Goal: Communication & Community: Answer question/provide support

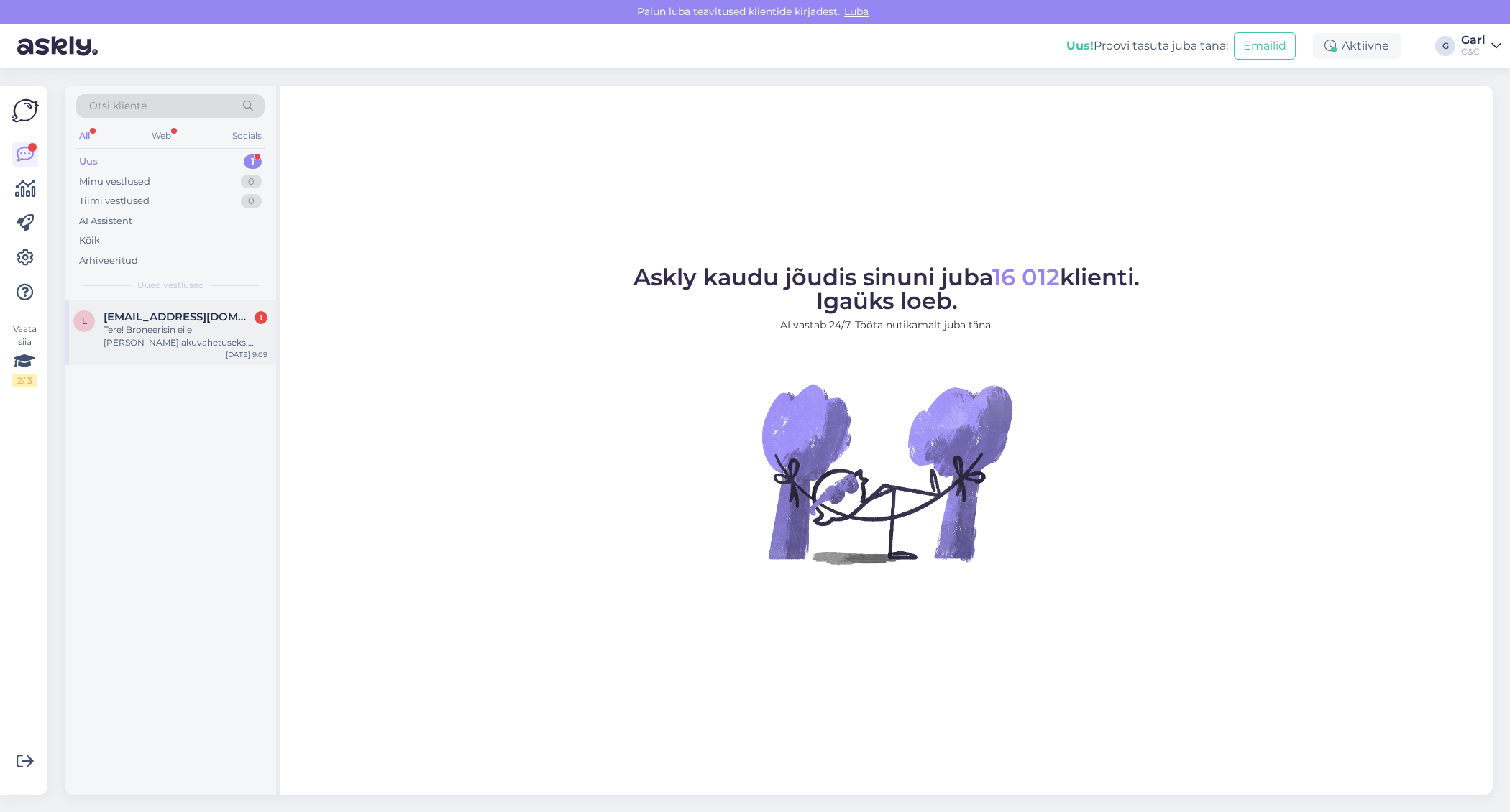
click at [166, 331] on div "Tere! Broneerisin eile endale aja akuvahetuseks, kuid mulle ei tulnud meilile k…" at bounding box center [186, 337] width 164 height 25
click at [226, 330] on div "Tere! Broneerisin eile endale aja akuvahetuseks, kuid mulle ei tulnud meilile k…" at bounding box center [186, 337] width 164 height 25
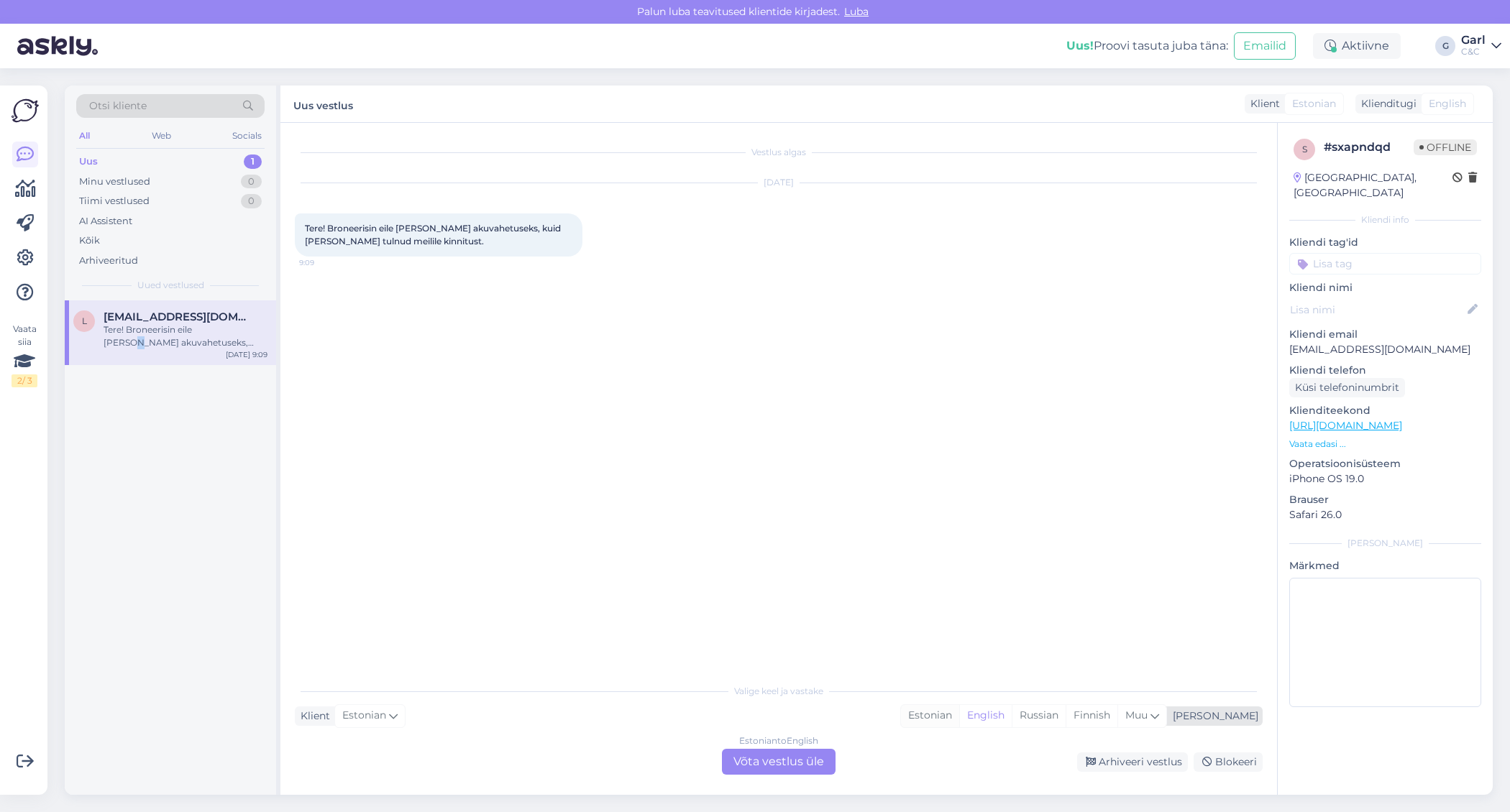
click at [959, 713] on div "Estonian" at bounding box center [931, 716] width 59 height 22
click at [799, 758] on div "Estonian to Estonian Võta vestlus üle" at bounding box center [779, 762] width 114 height 25
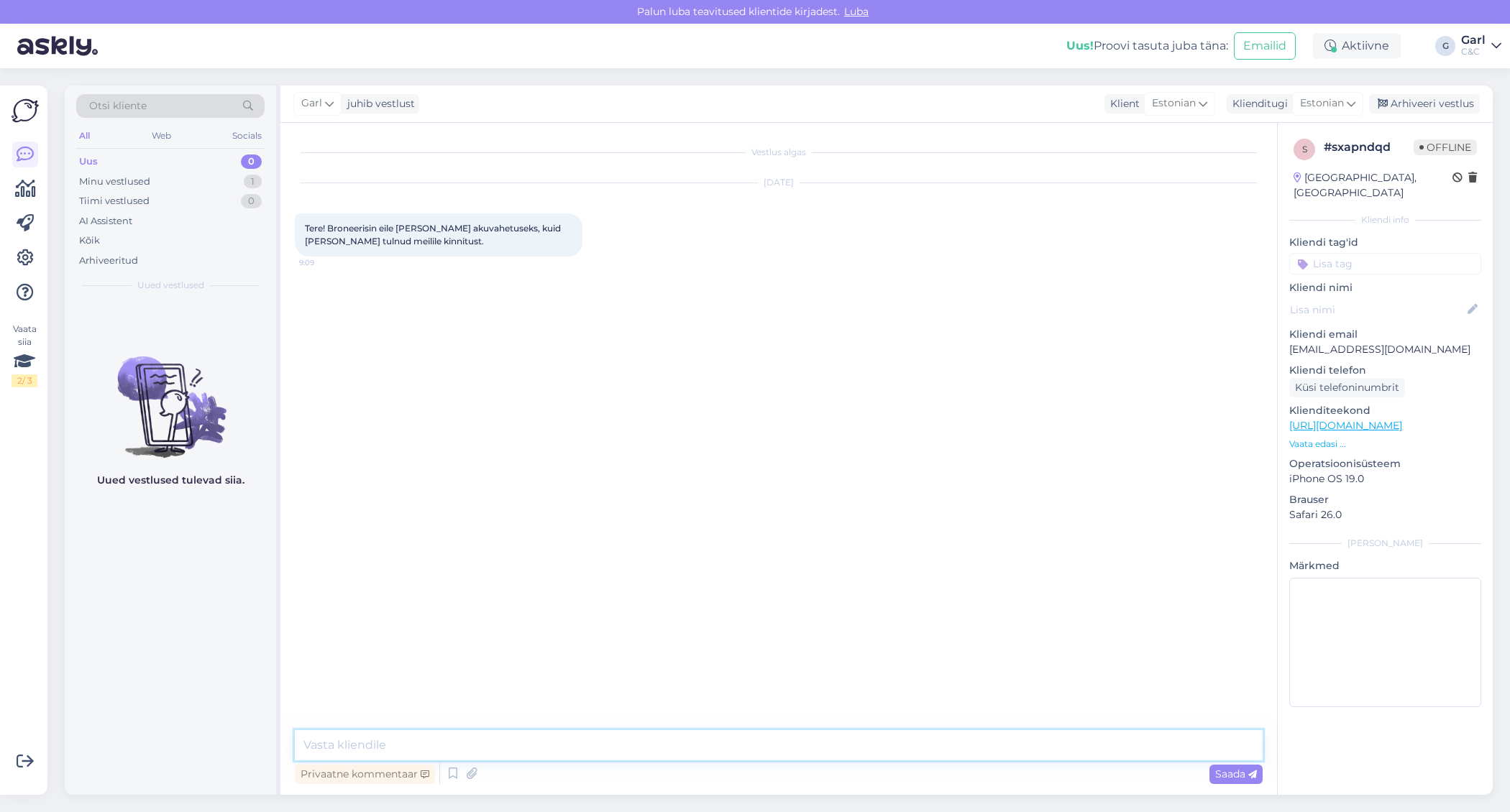
click at [799, 756] on textarea at bounding box center [778, 745] width 968 height 30
type textarea "Tere! Hetkel esineb kinnituste välja saatmisega probleeme. Kui olete aja bronee…"
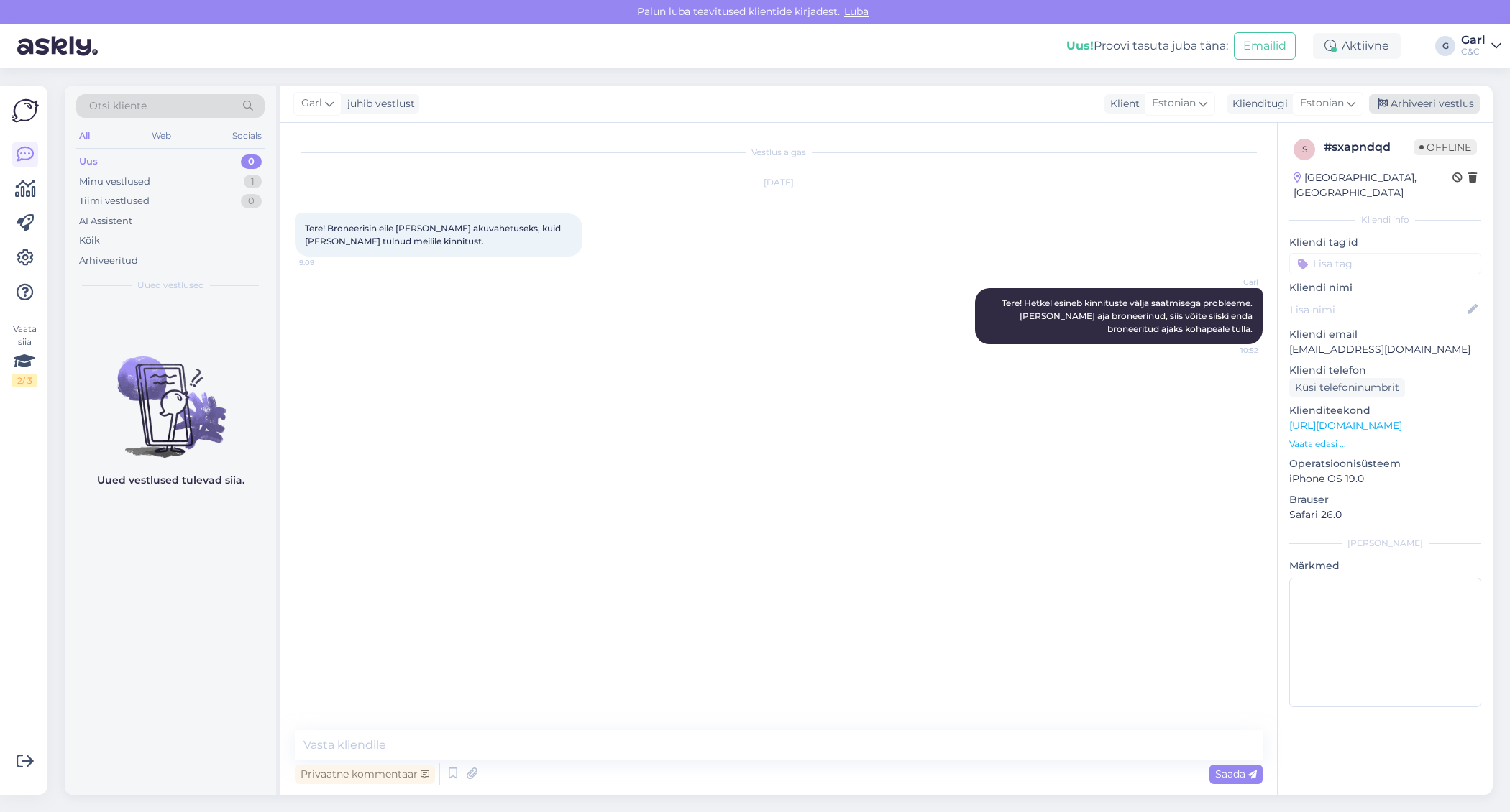
click at [1439, 102] on div "Arhiveeri vestlus" at bounding box center [1424, 104] width 111 height 20
click at [1369, 44] on div "Aktiivne" at bounding box center [1357, 46] width 88 height 25
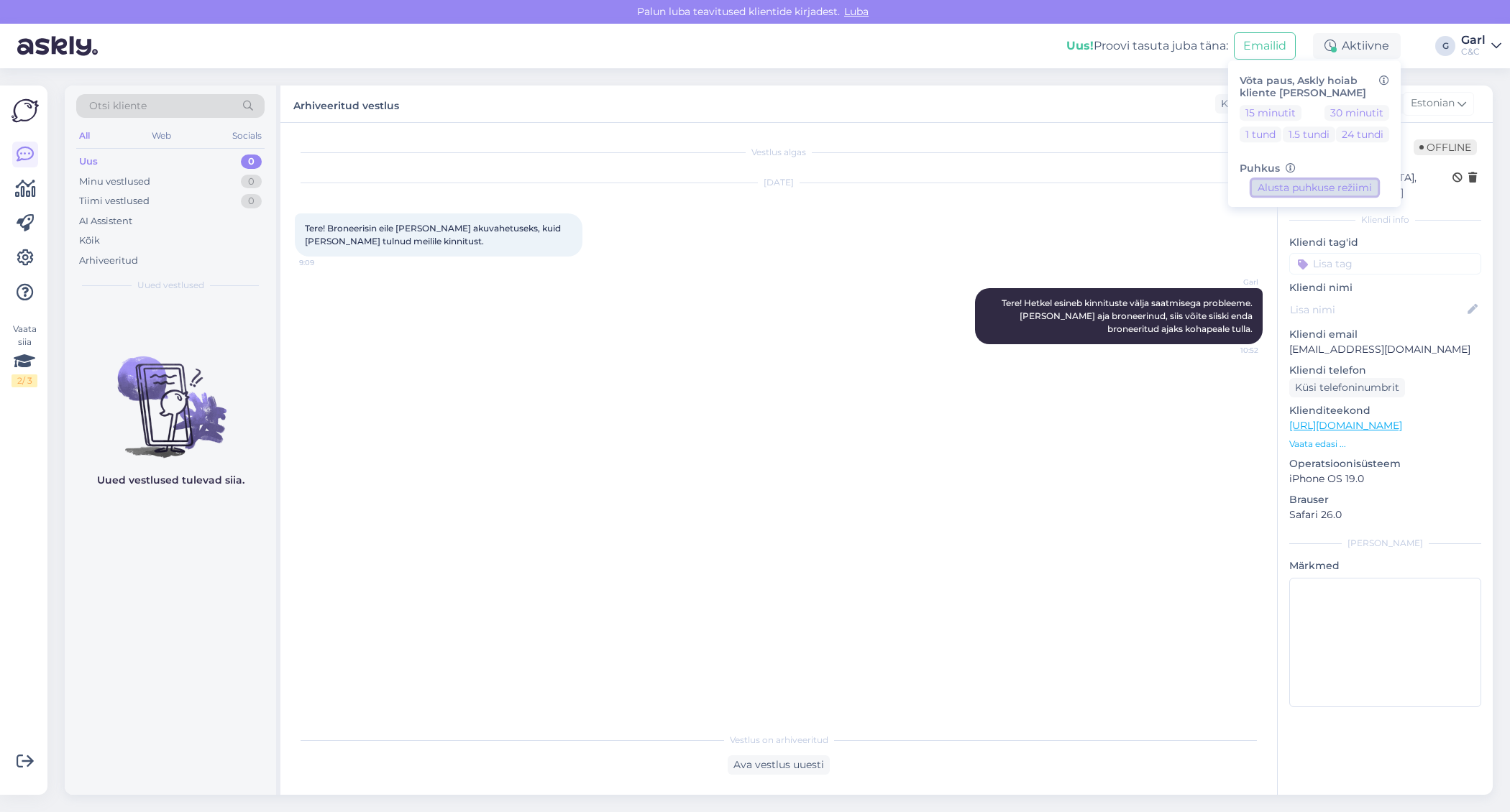
click at [1300, 192] on button "Alusta puhkuse režiimi" at bounding box center [1314, 188] width 126 height 16
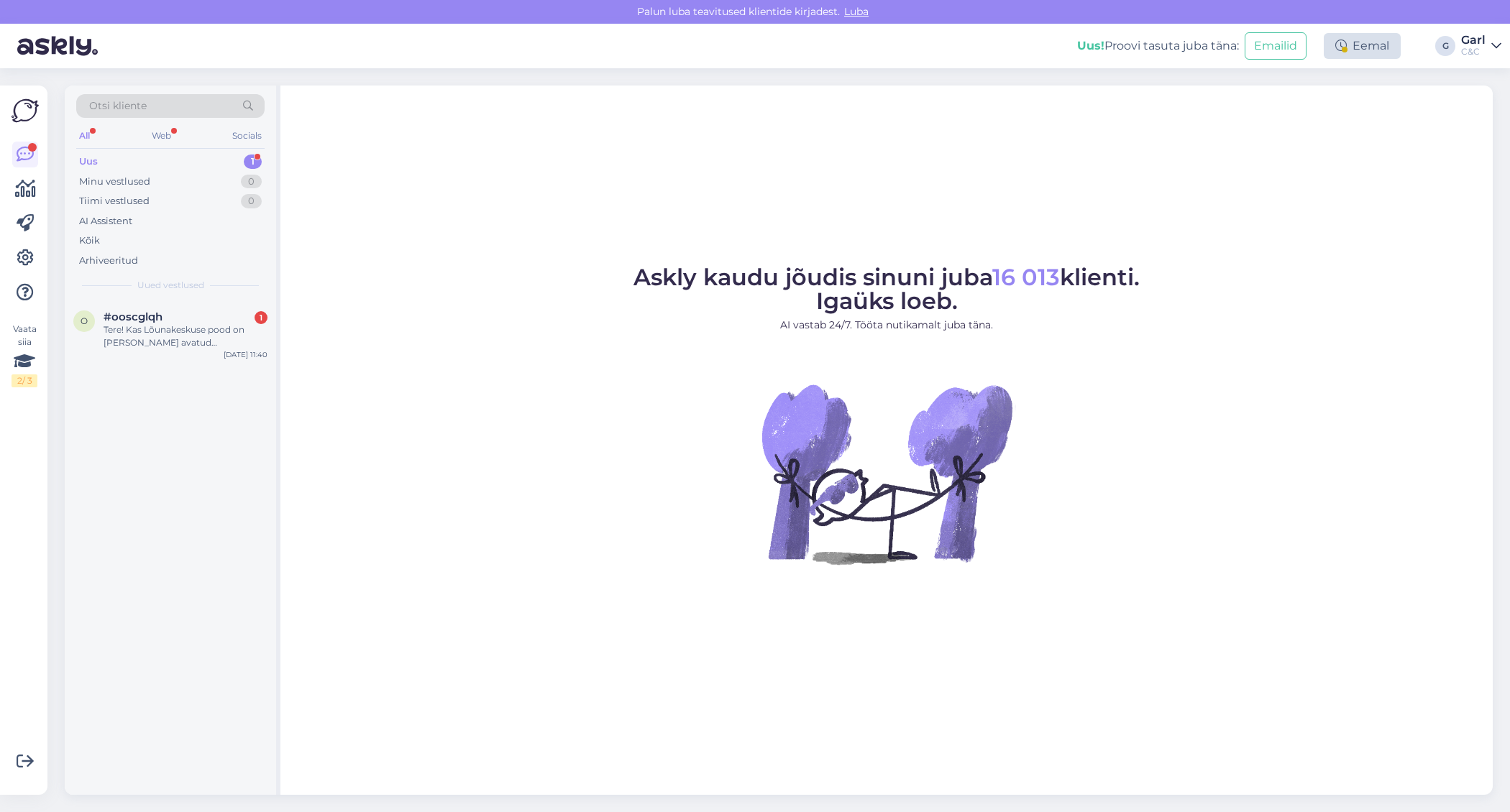
click at [1378, 48] on div "Eemal" at bounding box center [1362, 46] width 77 height 25
click at [1050, 141] on div "Askly kaudu jõudis sinuni juba 16 013 klienti. Igaüks loeb. AI vastab 24/7. Töö…" at bounding box center [887, 439] width 1213 height 709
click at [191, 332] on div "Tere! Kas Lõunakeskuse pood on [PERSON_NAME] avatud [PERSON_NAME] jah siis mis …" at bounding box center [186, 337] width 164 height 25
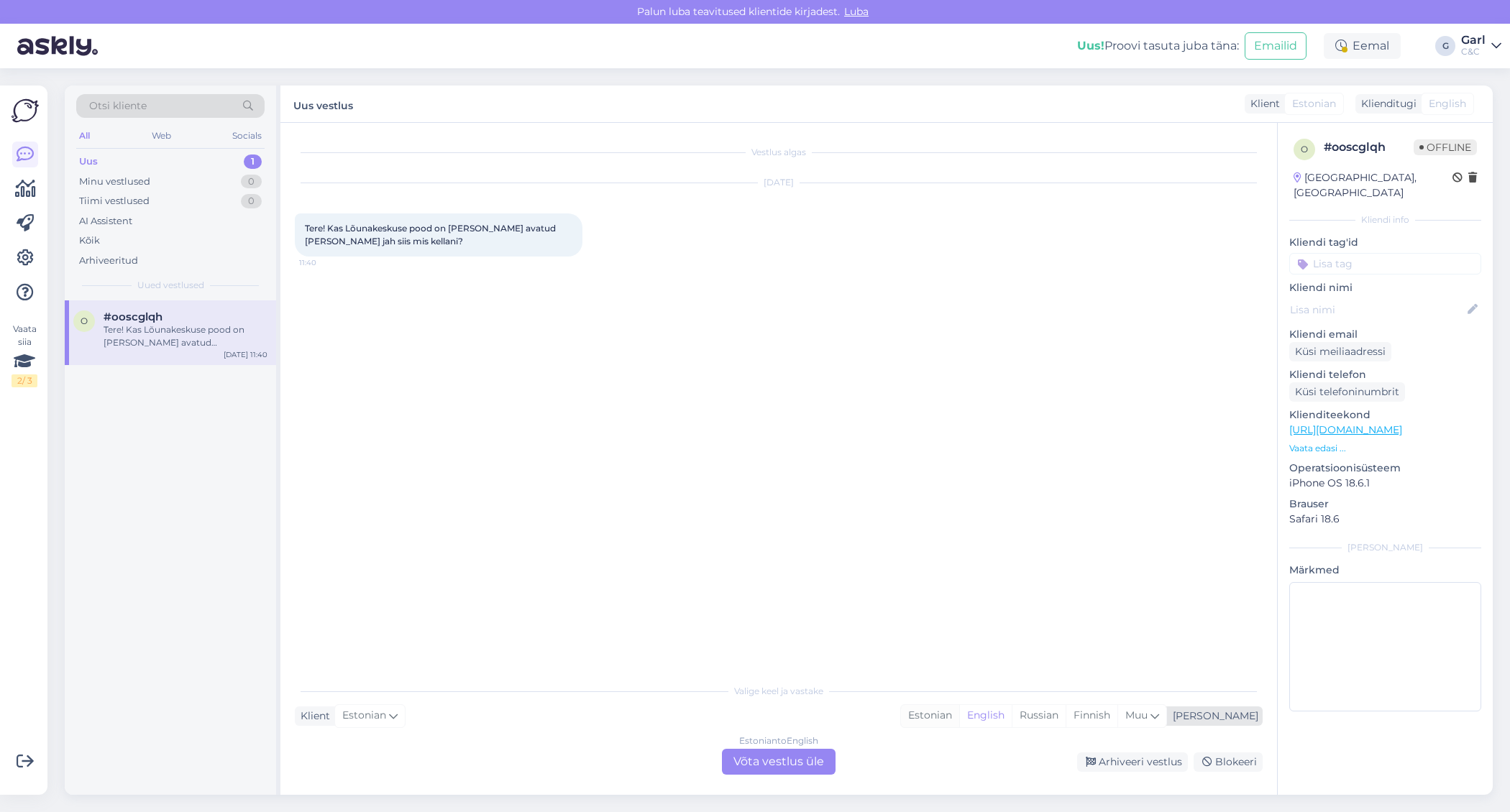
click at [959, 721] on div "Estonian" at bounding box center [931, 716] width 59 height 22
click at [862, 755] on div "Arhiveeri vestlus Blokeeri" at bounding box center [1052, 762] width 422 height 20
click at [809, 761] on div "Estonian to Estonian Võta vestlus üle" at bounding box center [779, 762] width 114 height 25
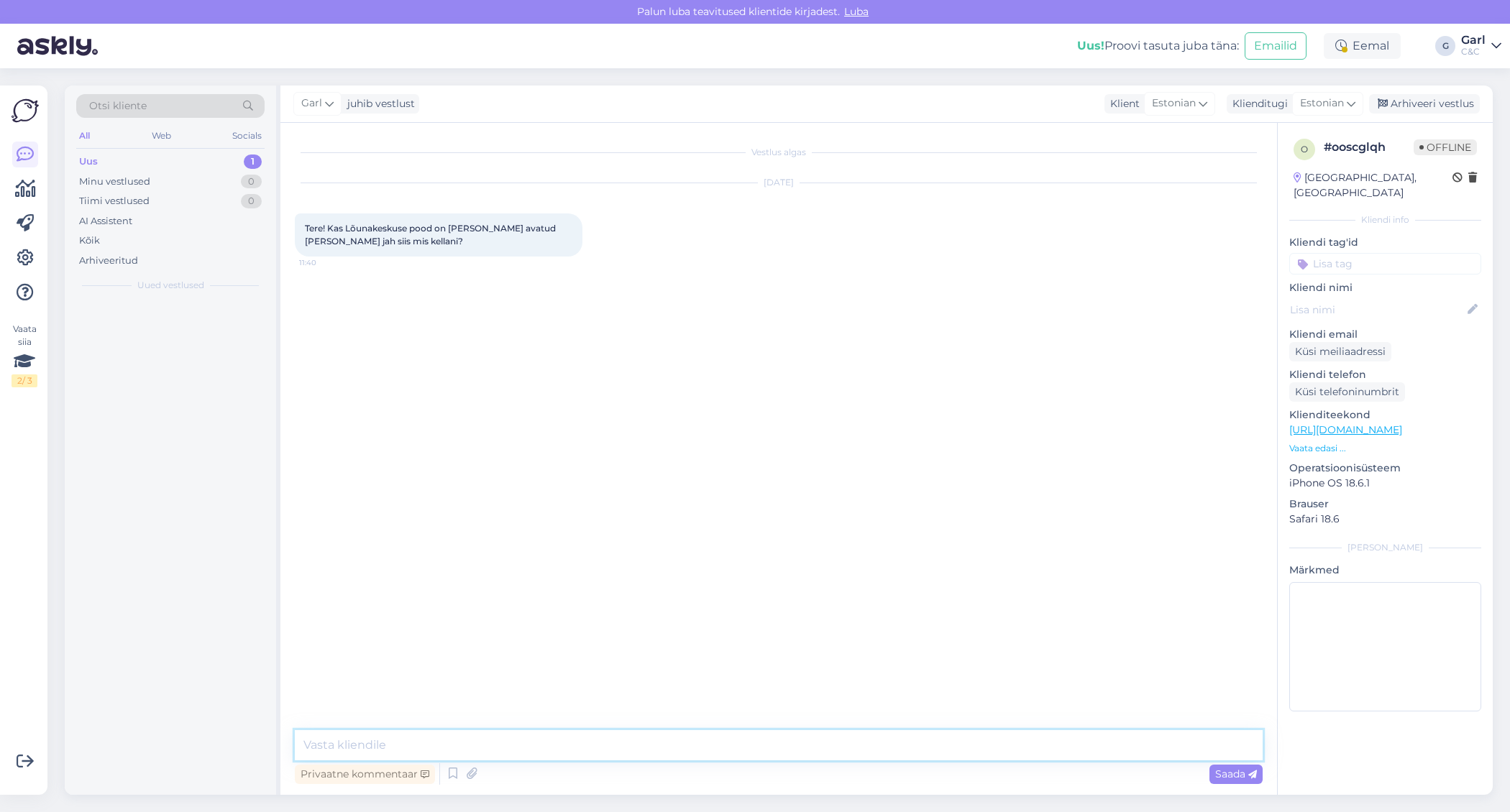
click at [809, 742] on textarea at bounding box center [778, 745] width 968 height 30
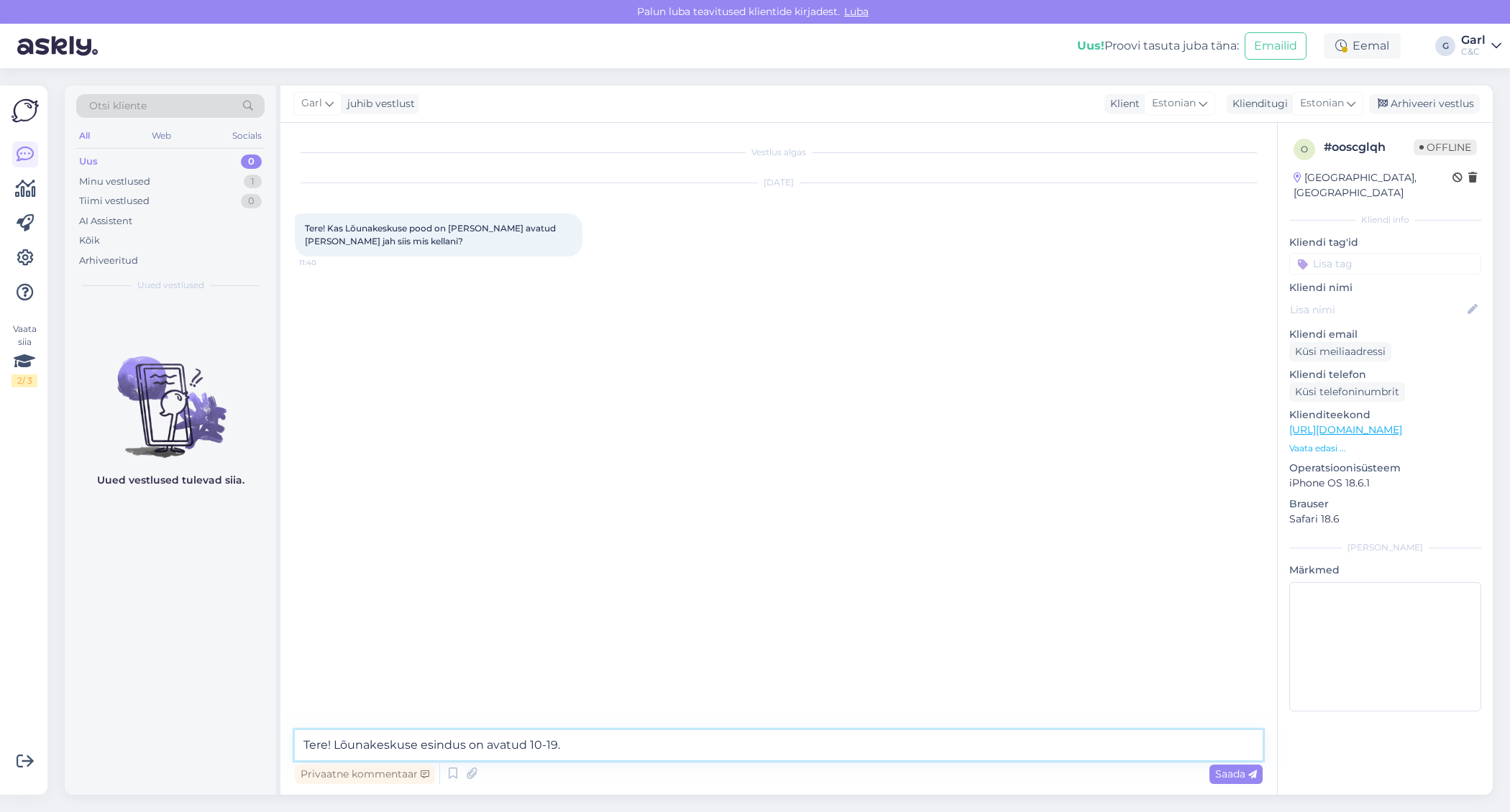
type textarea "Tere! Lõunakeskuse esindus on avatud 10-19."
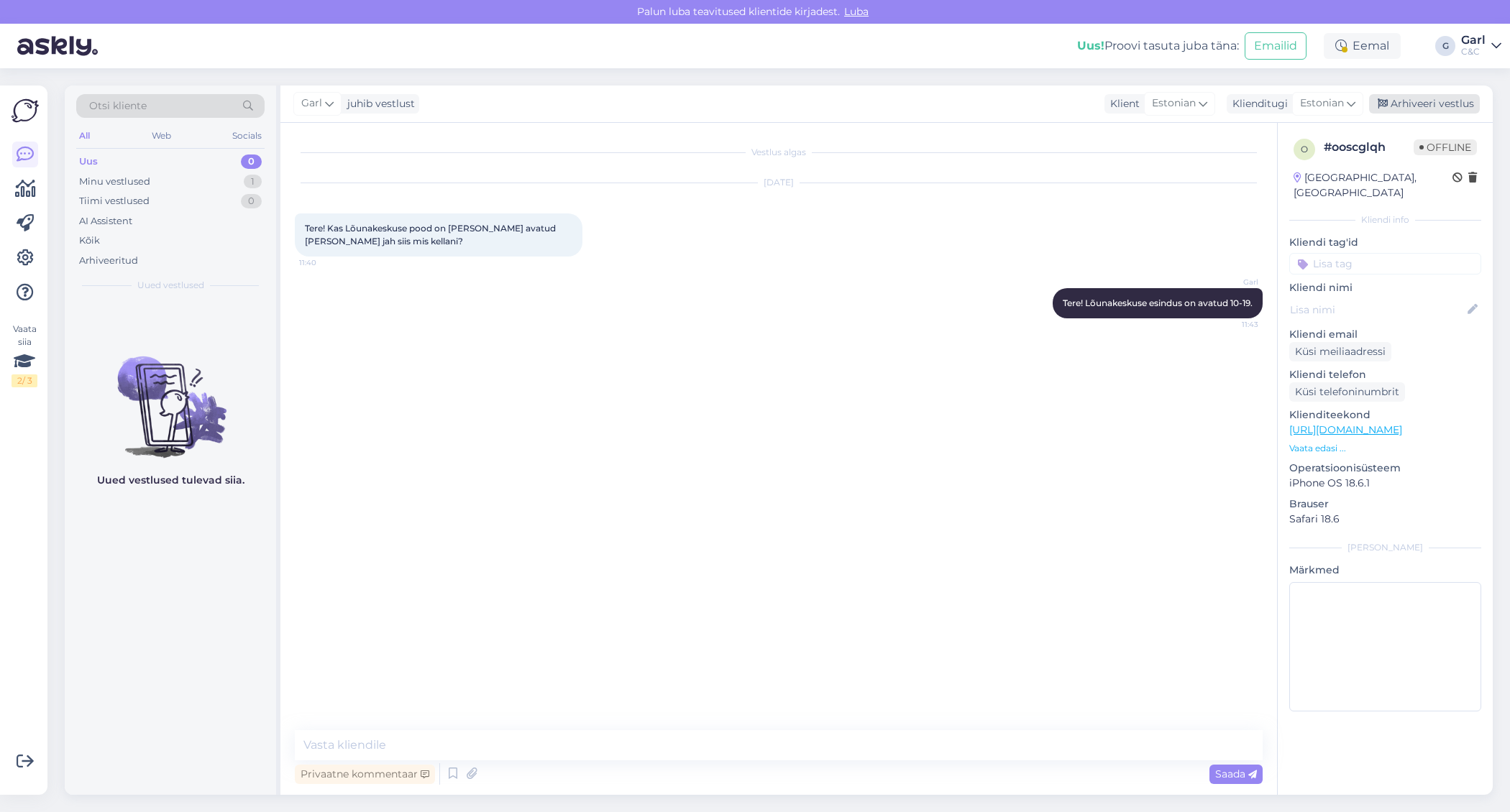
click at [1419, 99] on div "Arhiveeri vestlus" at bounding box center [1424, 104] width 111 height 20
